Goal: Transaction & Acquisition: Book appointment/travel/reservation

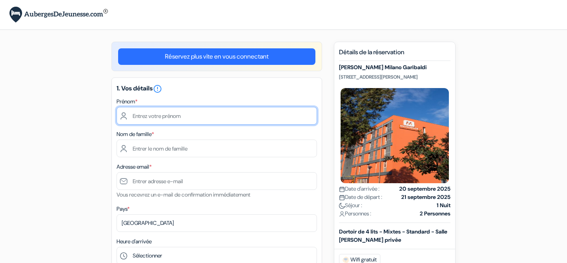
click at [169, 116] on input "text" at bounding box center [217, 116] width 200 height 18
type input "[PERSON_NAME]"
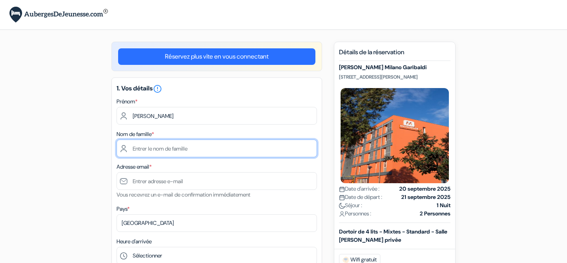
type input "Lenfesty"
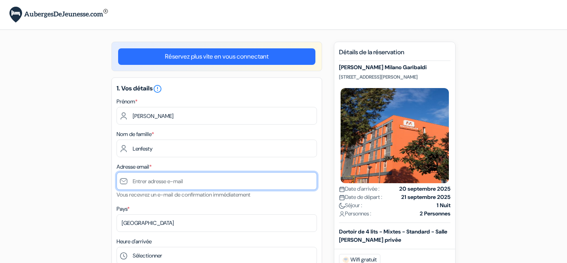
type input "[EMAIL_ADDRESS][DOMAIN_NAME]"
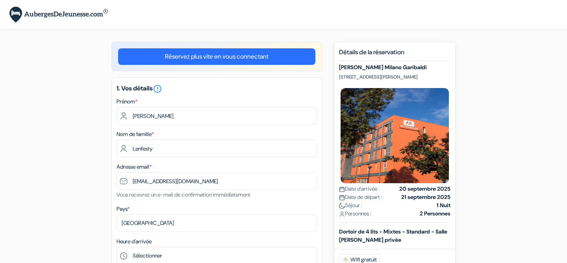
type input "15149744610"
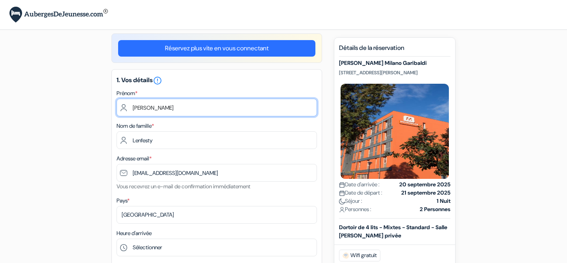
scroll to position [126, 0]
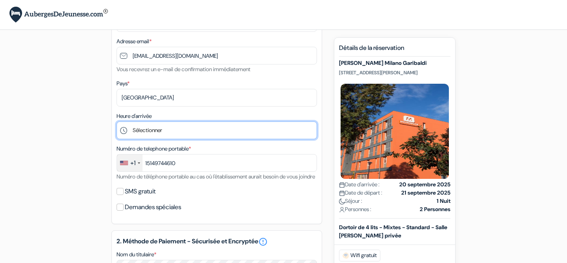
click at [189, 132] on select "Sélectionner 1:00 2:00 3:00 4:00 5:00 6:00 7:00 8:00 9:00 10:00 11:00 12:00 13:…" at bounding box center [217, 131] width 200 height 18
click at [160, 134] on select "Sélectionner 1:00 2:00 3:00 4:00 5:00 6:00 7:00 8:00 9:00 10:00 11:00 12:00 13:…" at bounding box center [217, 131] width 200 height 18
select select "11"
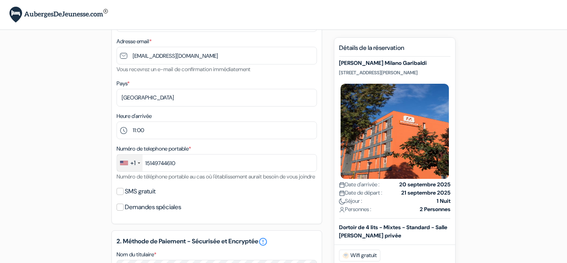
click at [45, 176] on div "add_box MEININGER Milano Garibaldi Via Privata Giovanni Calvino 11, Milan, Ital…" at bounding box center [284, 228] width 520 height 625
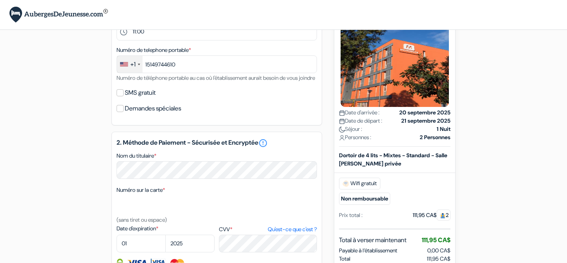
scroll to position [231, 0]
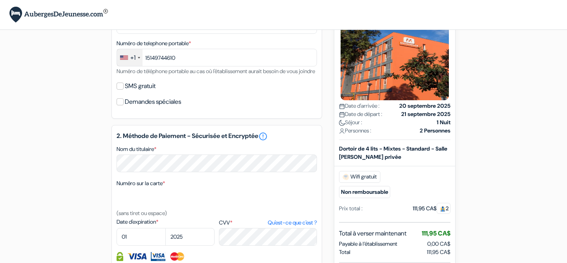
click at [131, 62] on div "+1" at bounding box center [132, 57] width 5 height 9
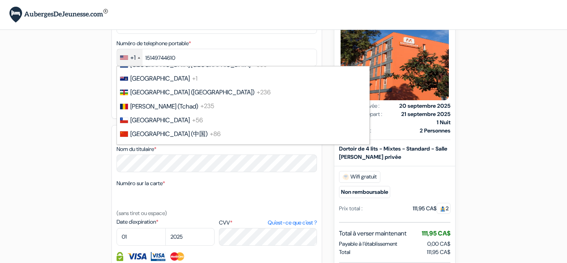
scroll to position [577, 0]
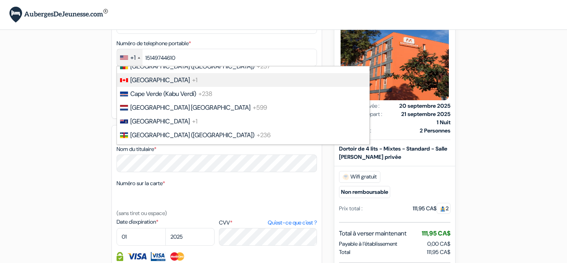
click at [145, 84] on li "Canada +1" at bounding box center [242, 80] width 253 height 14
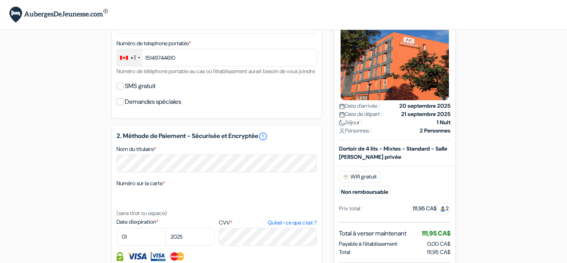
click at [68, 155] on div "add_box MEININGER Milano Garibaldi Via Privata Giovanni Calvino 11, Milan, Ital…" at bounding box center [284, 123] width 520 height 625
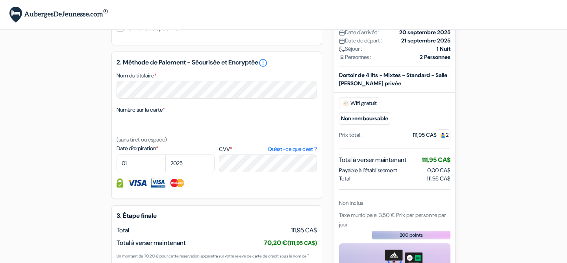
scroll to position [305, 0]
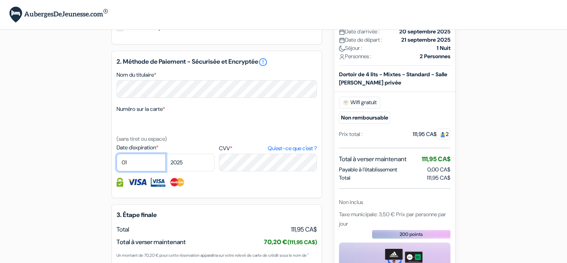
select select "03"
select select "2026"
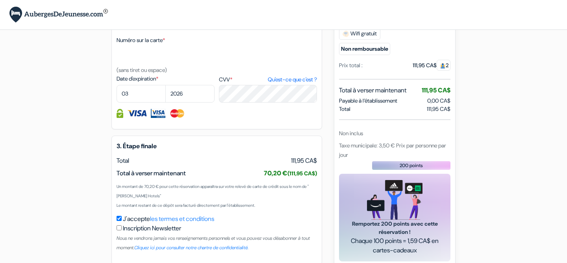
scroll to position [376, 0]
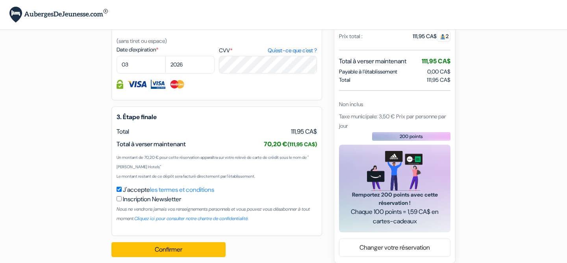
scroll to position [421, 0]
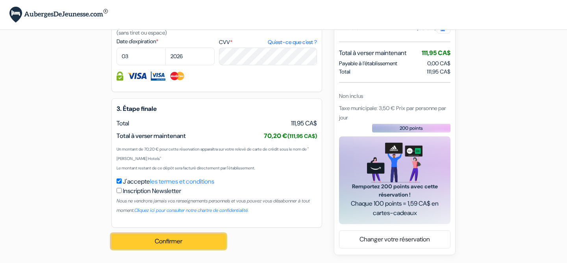
click at [185, 242] on button "Confirmer Loading..." at bounding box center [168, 241] width 114 height 15
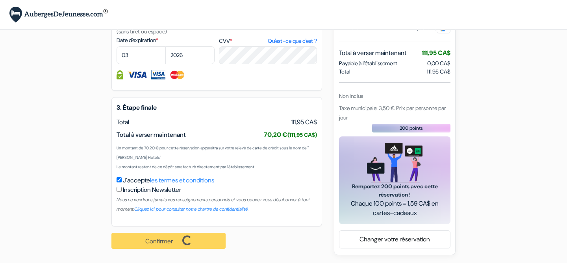
scroll to position [422, 0]
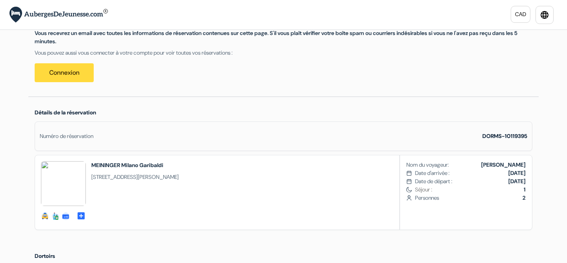
scroll to position [119, 0]
